Goal: Task Accomplishment & Management: Manage account settings

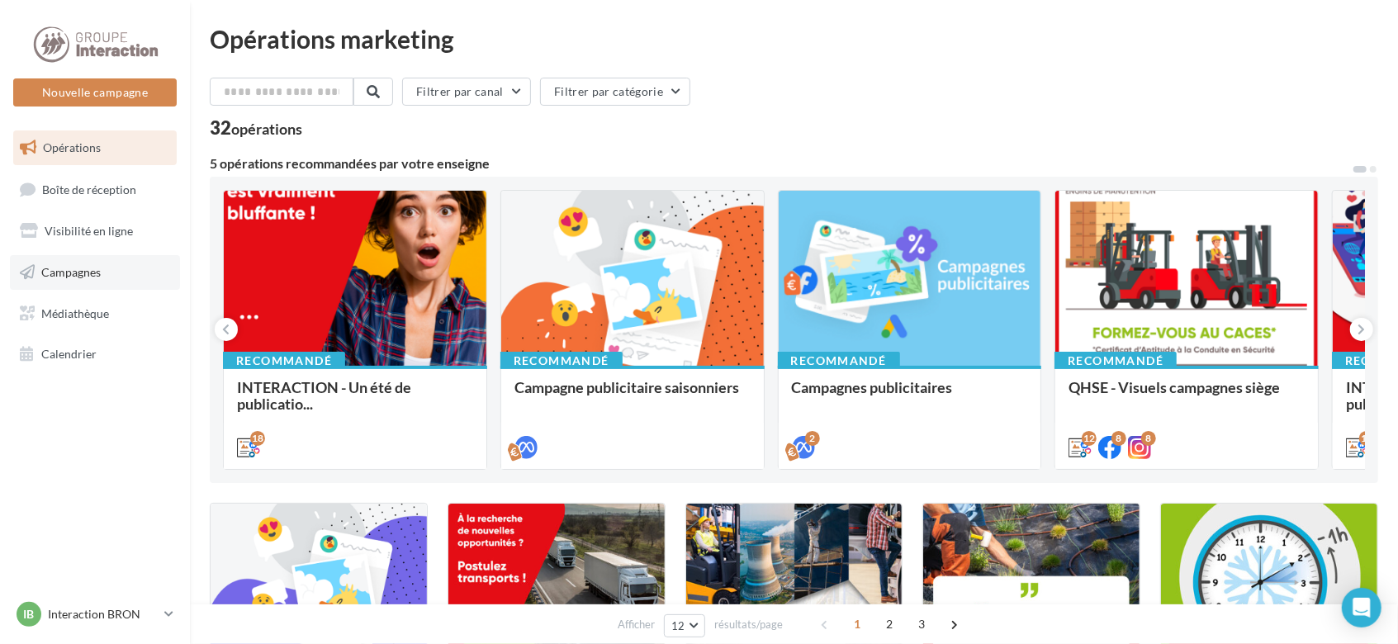
click at [107, 281] on link "Campagnes" at bounding box center [95, 272] width 170 height 35
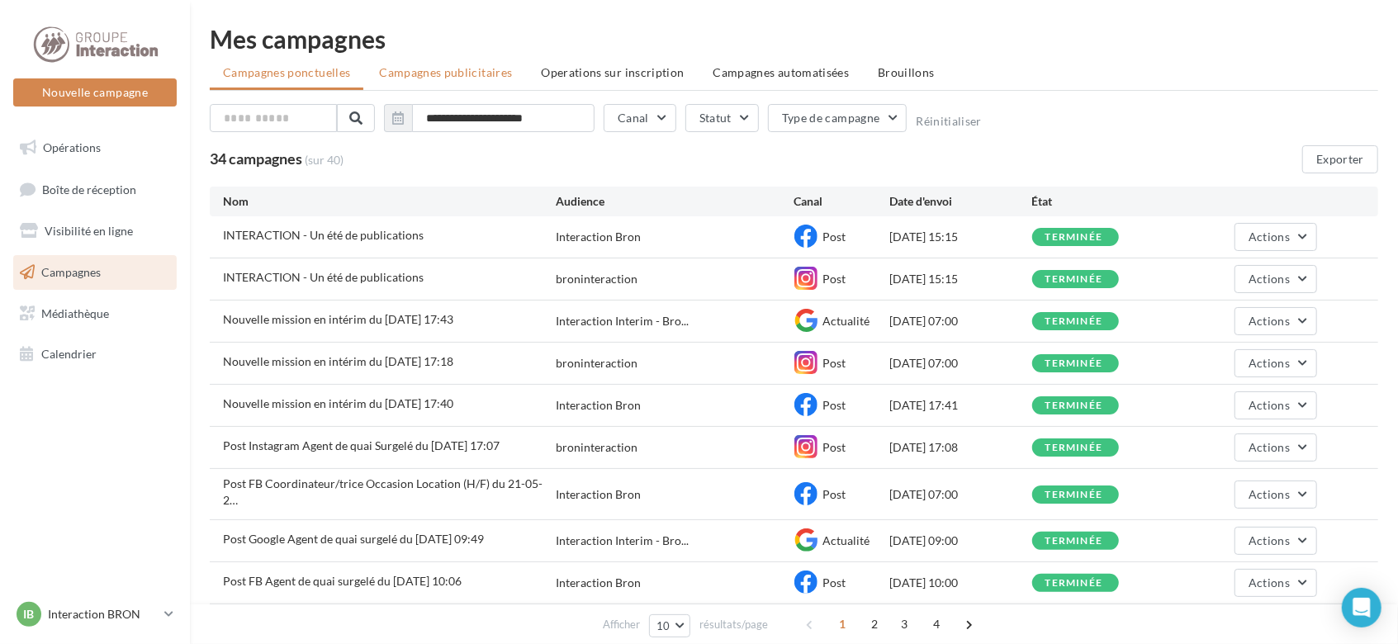
click at [445, 72] on span "Campagnes publicitaires" at bounding box center [445, 72] width 133 height 14
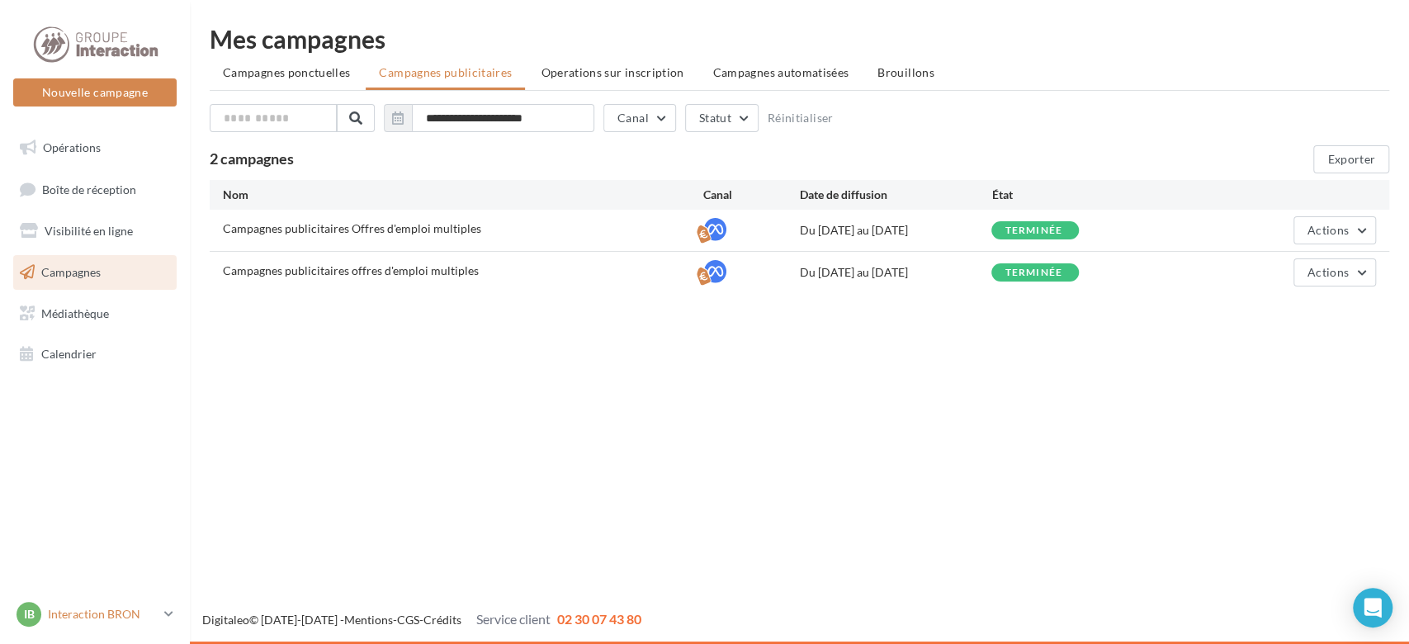
click at [147, 608] on p "Interaction BRON" at bounding box center [103, 614] width 110 height 17
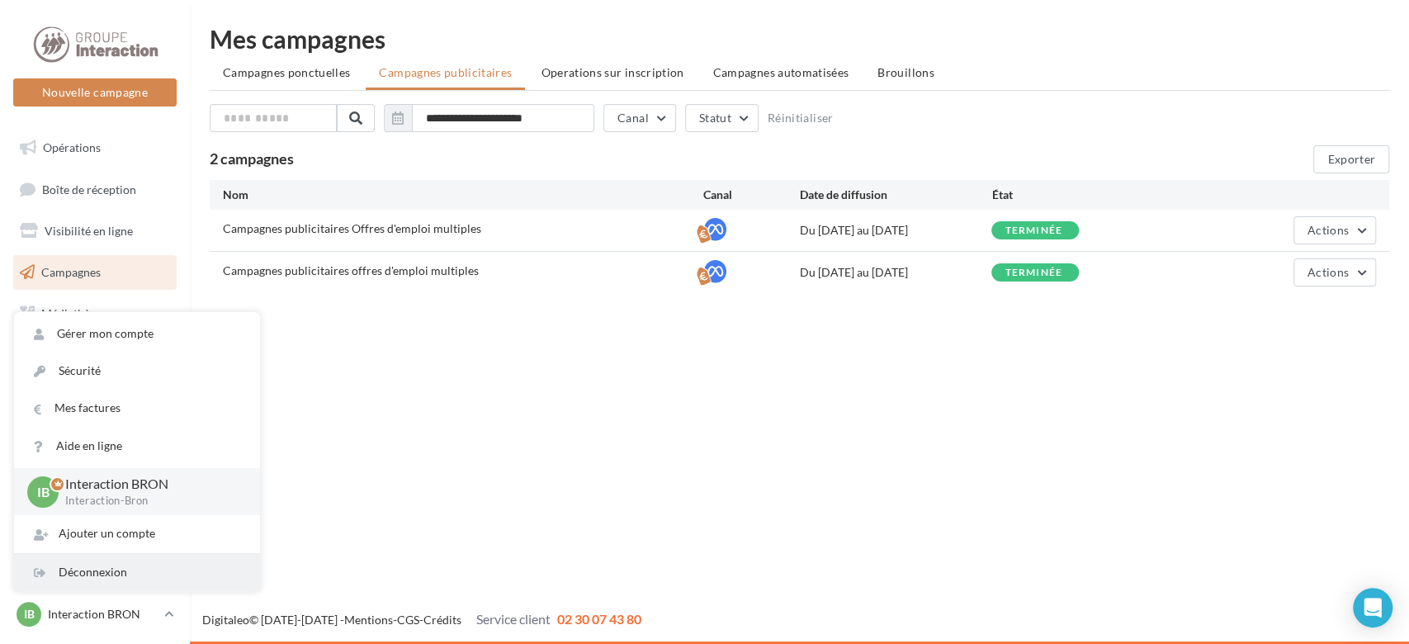
click at [146, 573] on div "Déconnexion" at bounding box center [137, 572] width 246 height 37
